Goal: Task Accomplishment & Management: Use online tool/utility

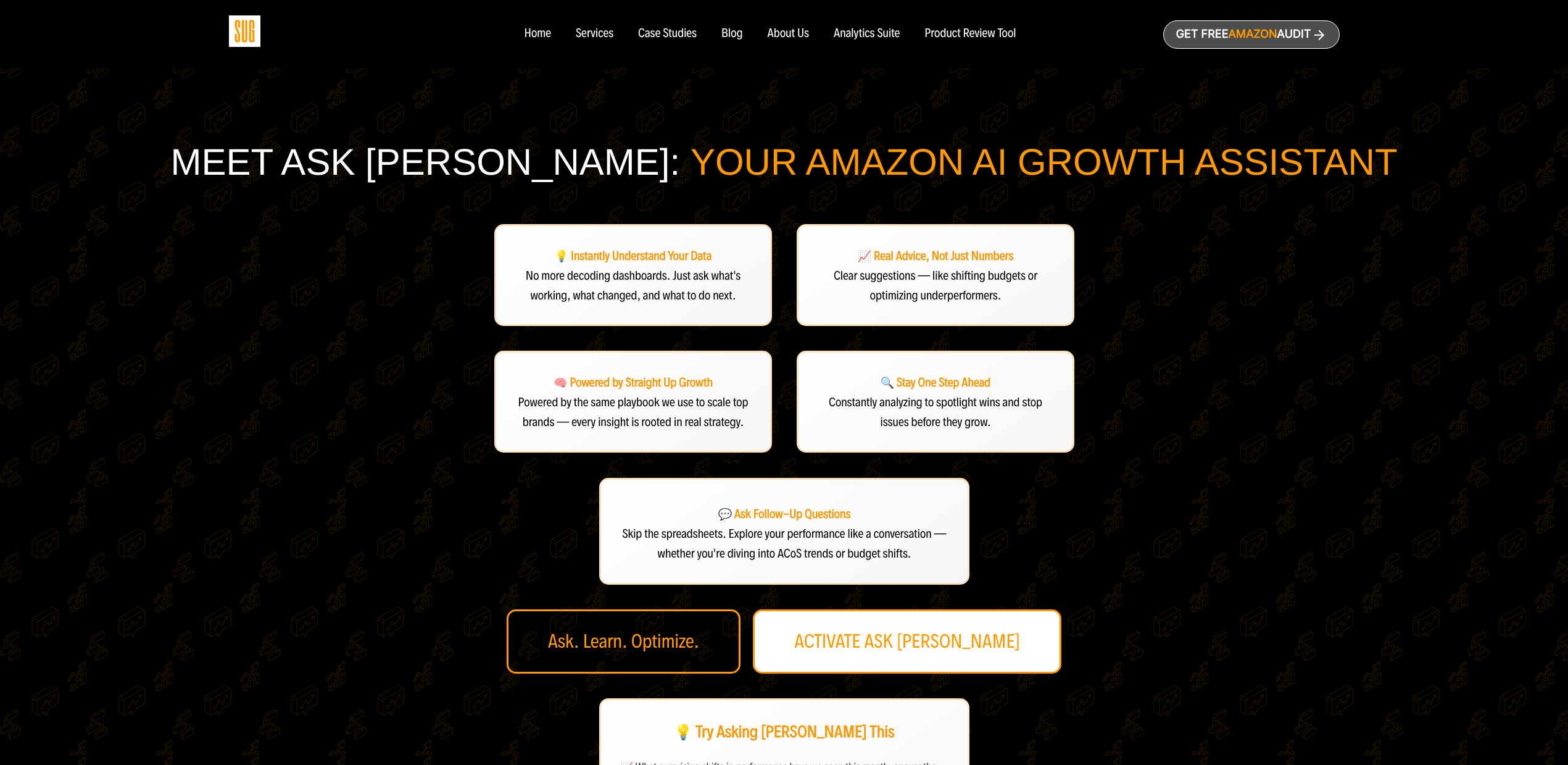
click at [918, 661] on link "ACTIVATE ASK DAN" at bounding box center [907, 641] width 309 height 64
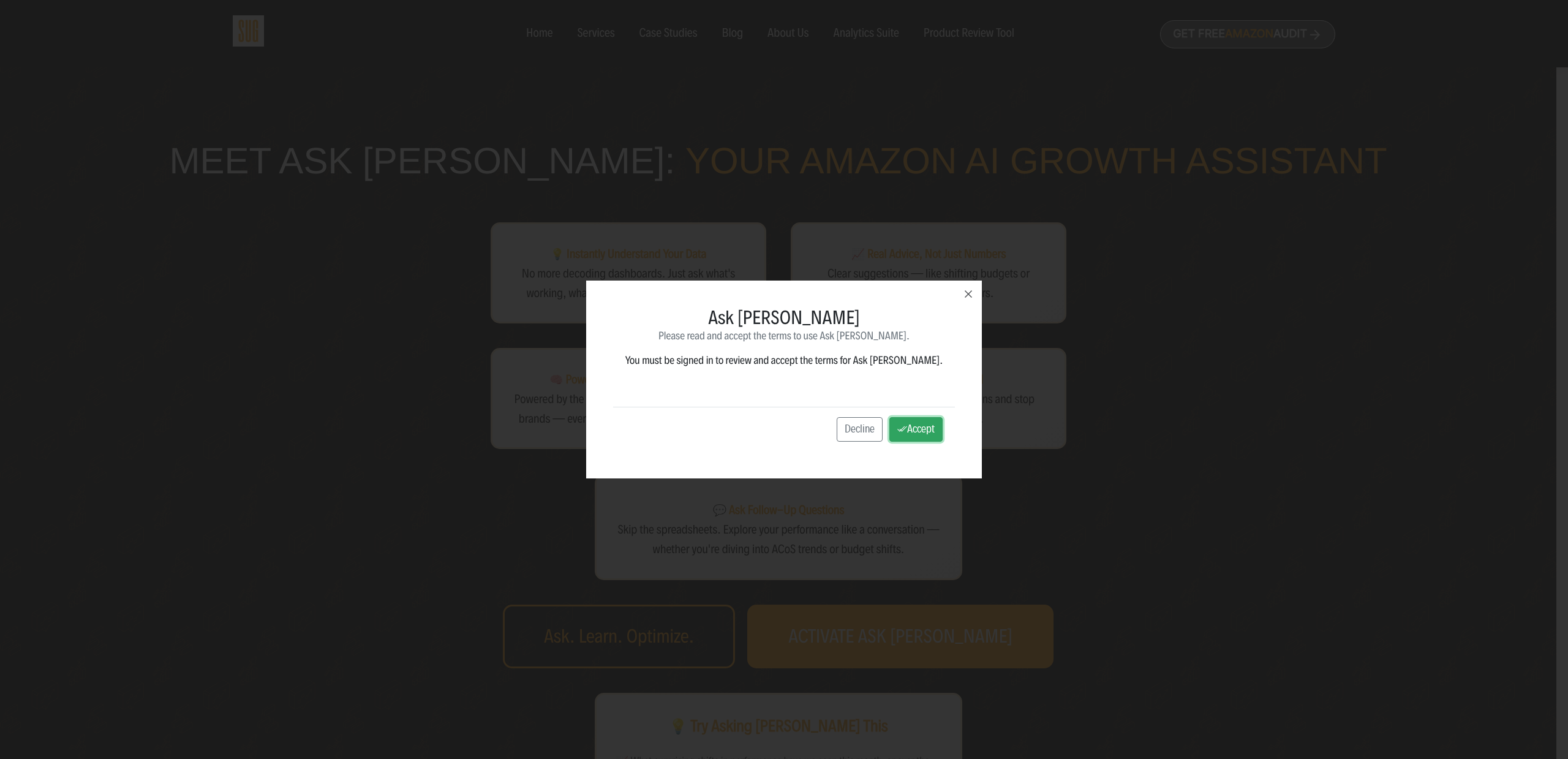
click at [900, 439] on button "Accept" at bounding box center [916, 430] width 53 height 25
